Goal: Navigation & Orientation: Go to known website

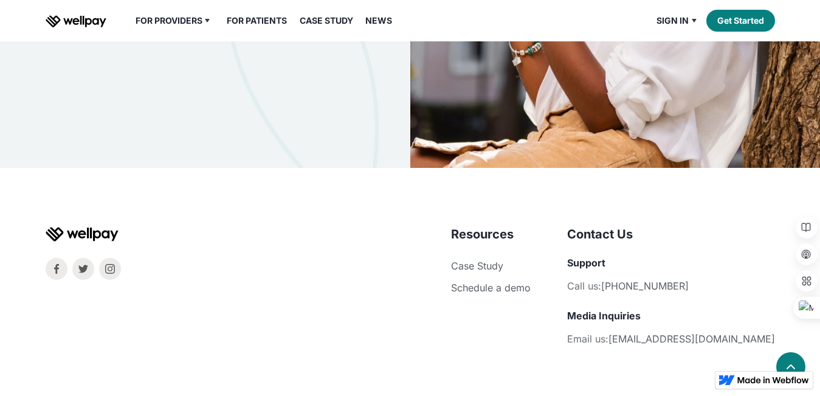
scroll to position [3672, 0]
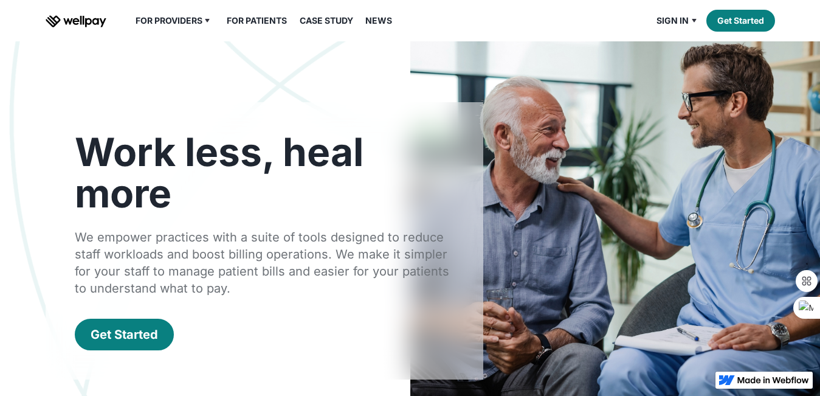
click at [69, 20] on img "home" at bounding box center [76, 21] width 61 height 12
